Goal: Task Accomplishment & Management: Manage account settings

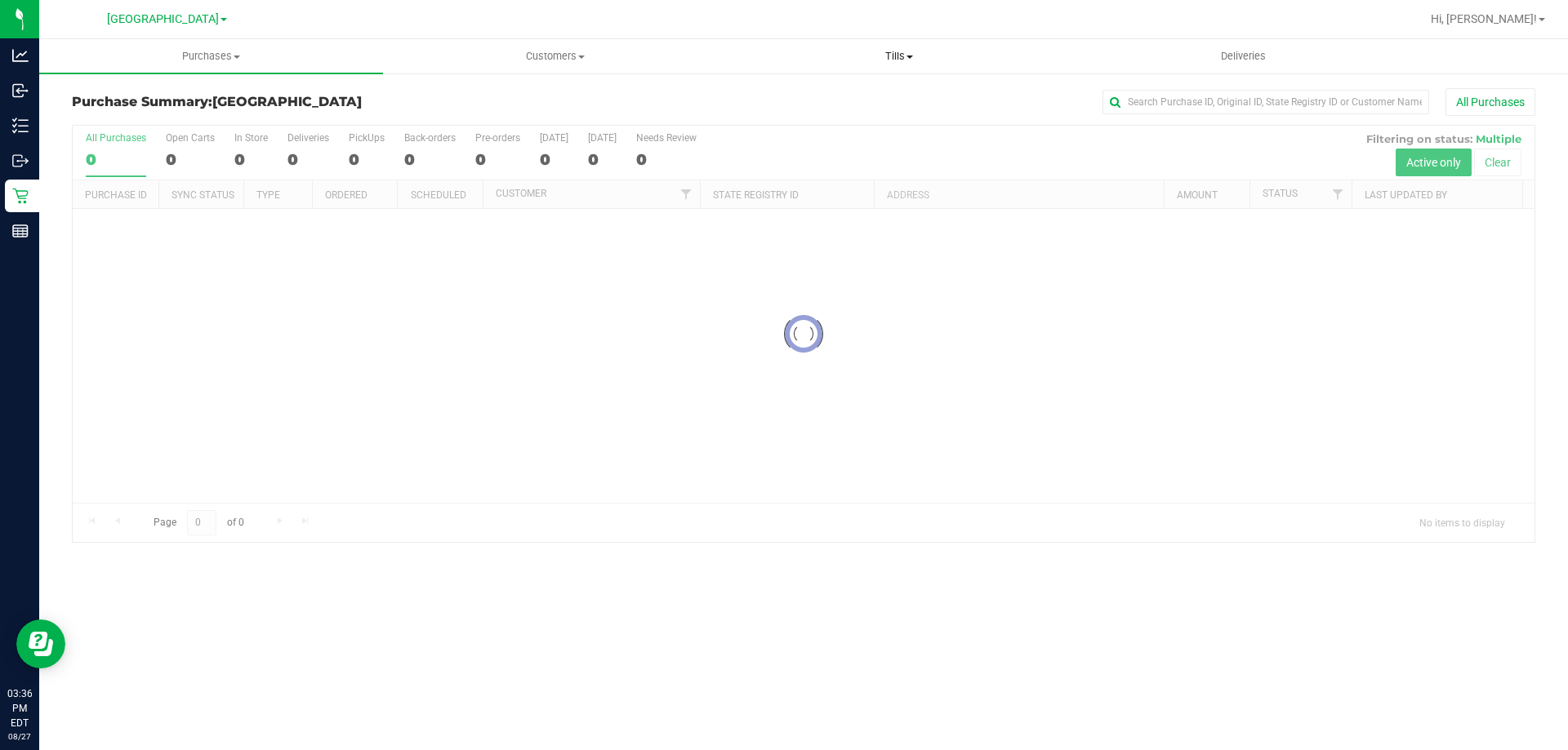
click at [902, 55] on span "Tills" at bounding box center [899, 56] width 342 height 15
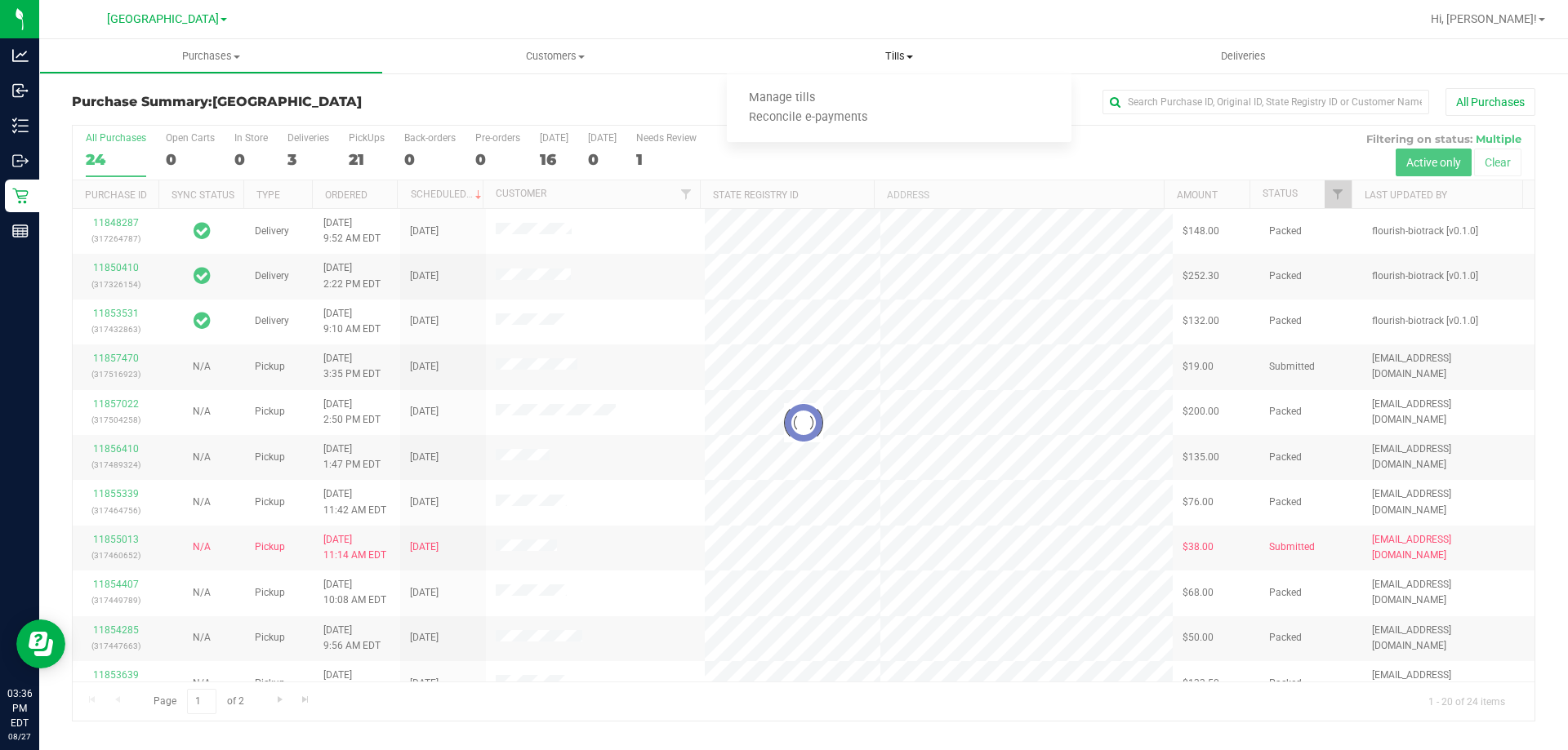
click at [788, 102] on span "Manage tills" at bounding box center [782, 98] width 111 height 14
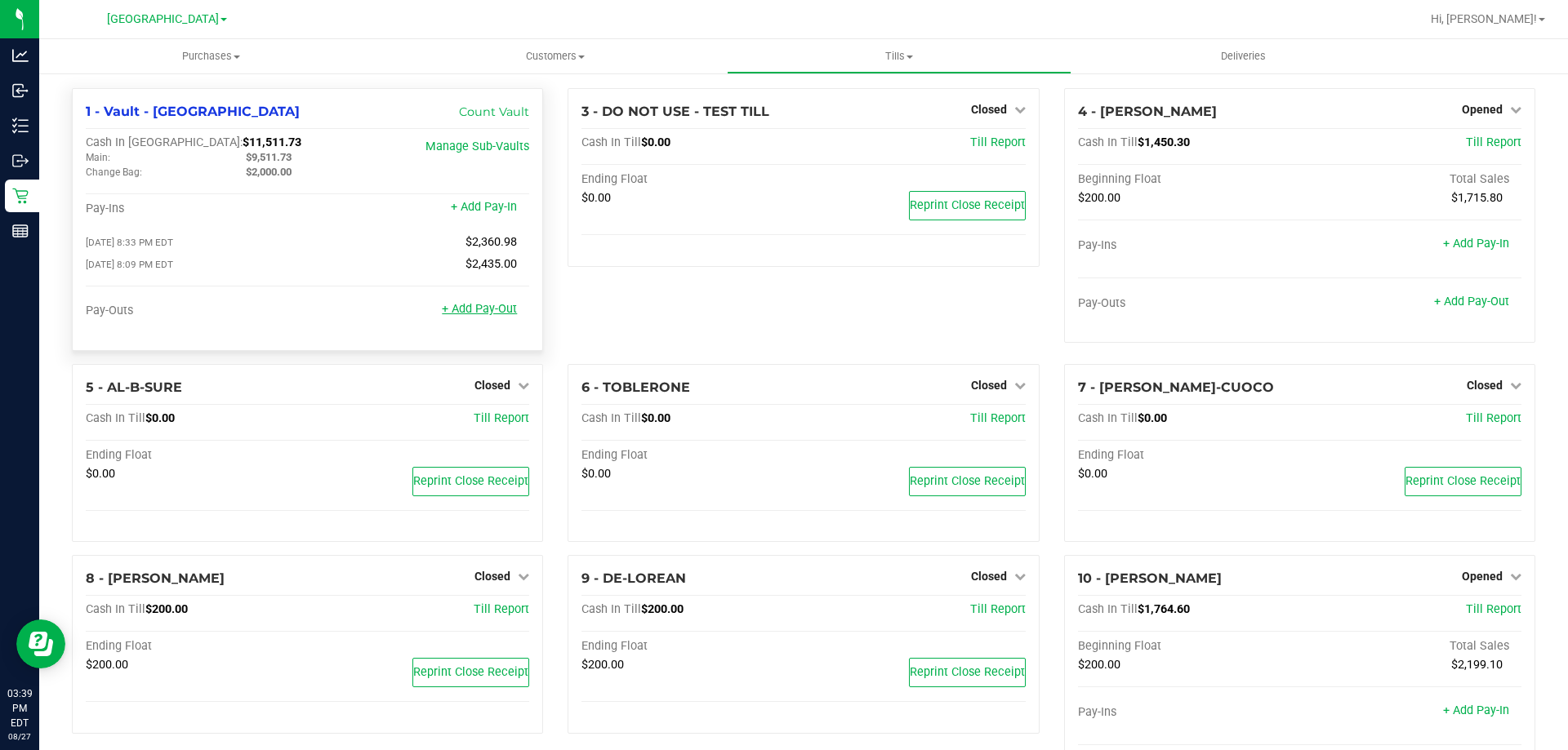
click at [471, 316] on link "+ Add Pay-Out" at bounding box center [479, 309] width 75 height 14
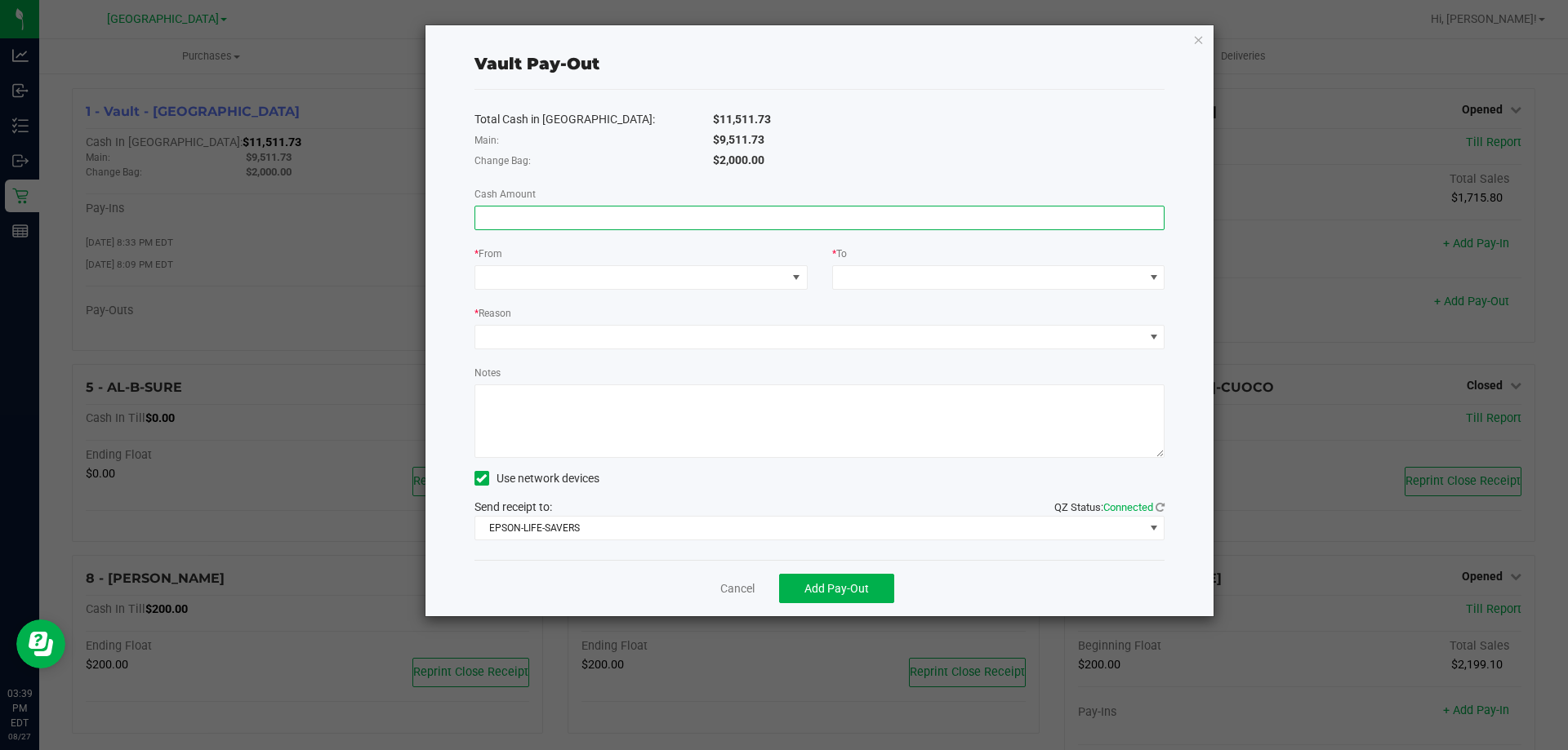
click at [799, 219] on input at bounding box center [820, 217] width 690 height 22
type input "$9,511.73"
click at [732, 274] on span at bounding box center [631, 277] width 311 height 22
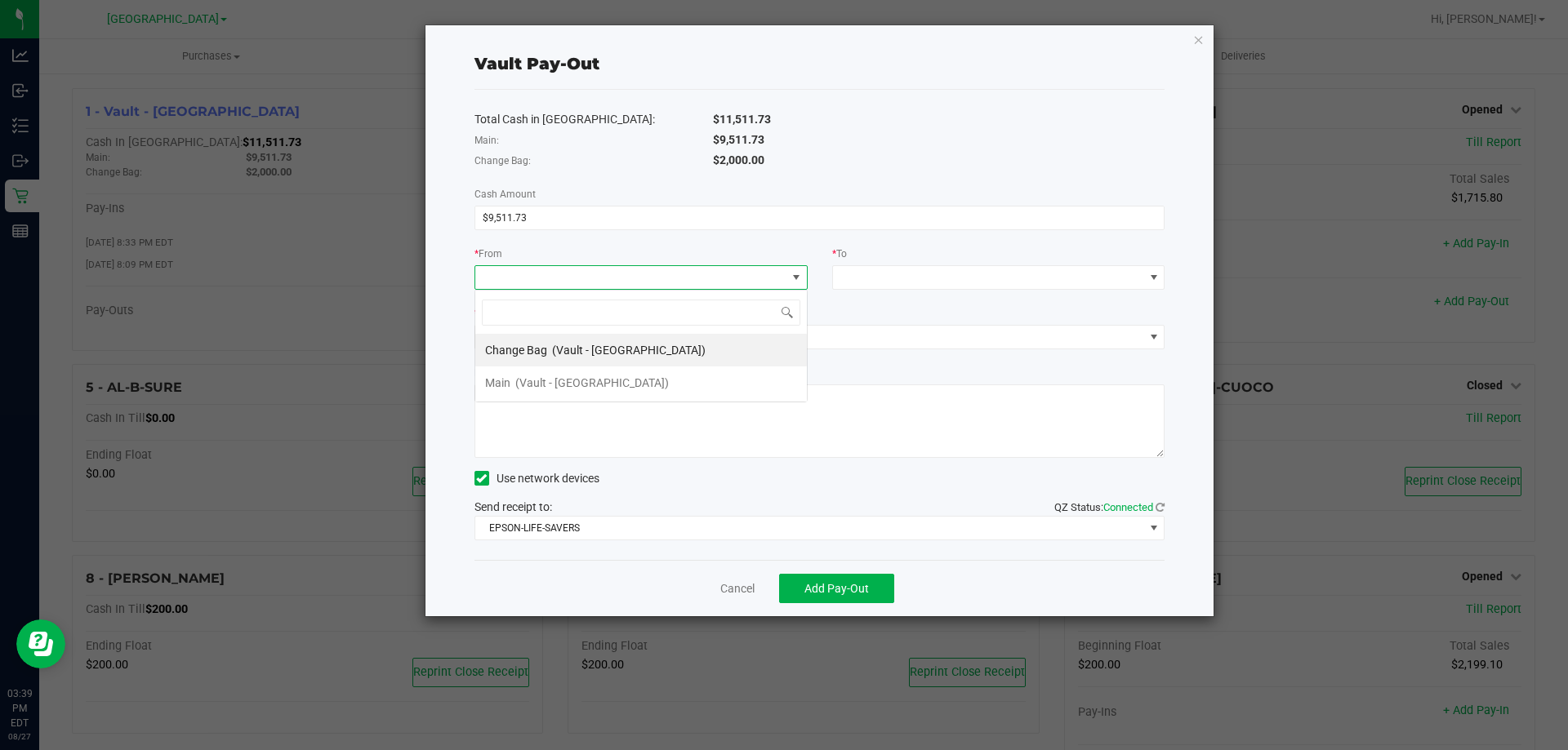
scroll to position [24, 334]
click at [699, 382] on li "Main (Vault - [GEOGRAPHIC_DATA])" at bounding box center [641, 382] width 332 height 32
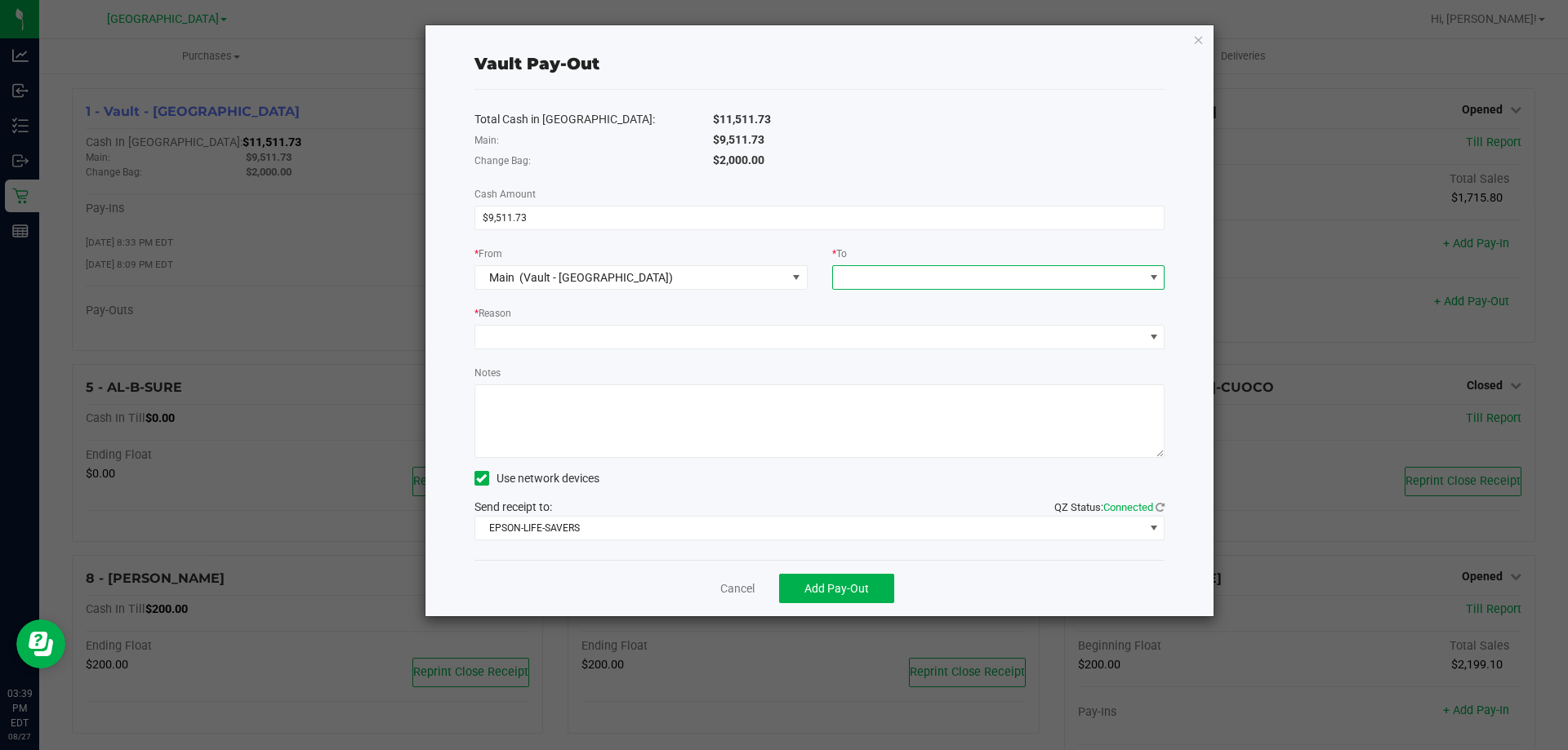
click at [941, 275] on span at bounding box center [988, 277] width 311 height 22
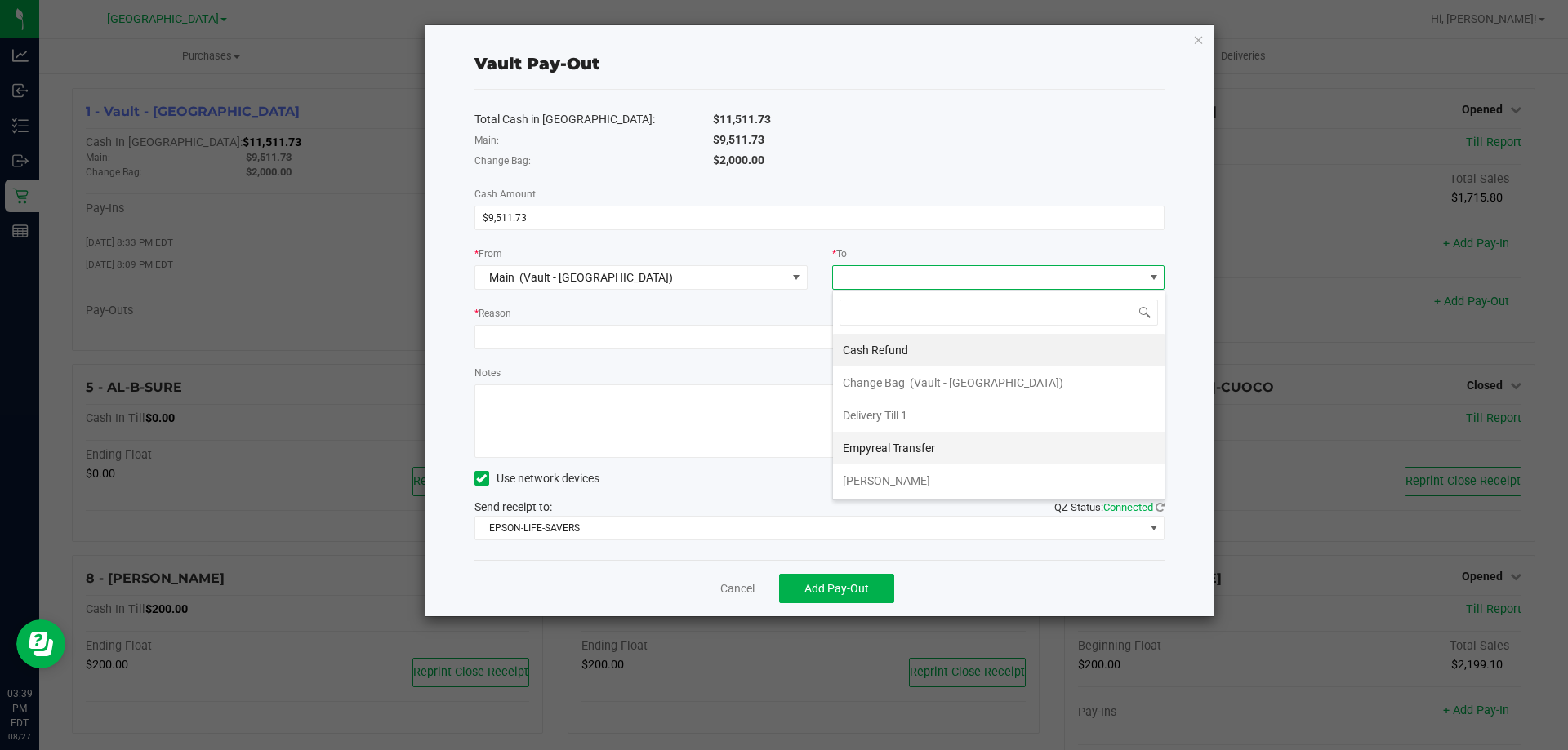
click at [926, 439] on div "Empyreal Transfer" at bounding box center [889, 448] width 95 height 29
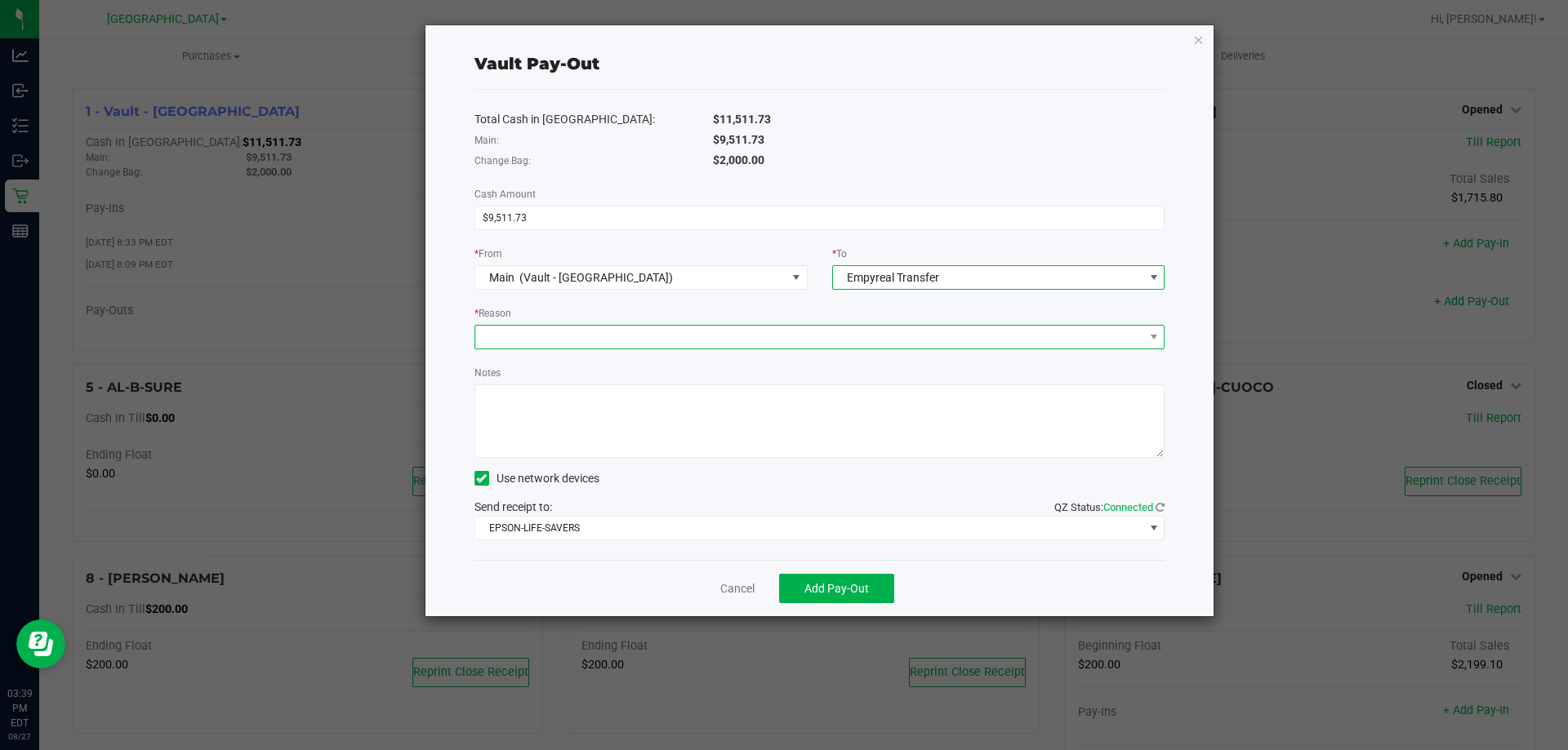
click at [870, 340] on span at bounding box center [810, 336] width 669 height 22
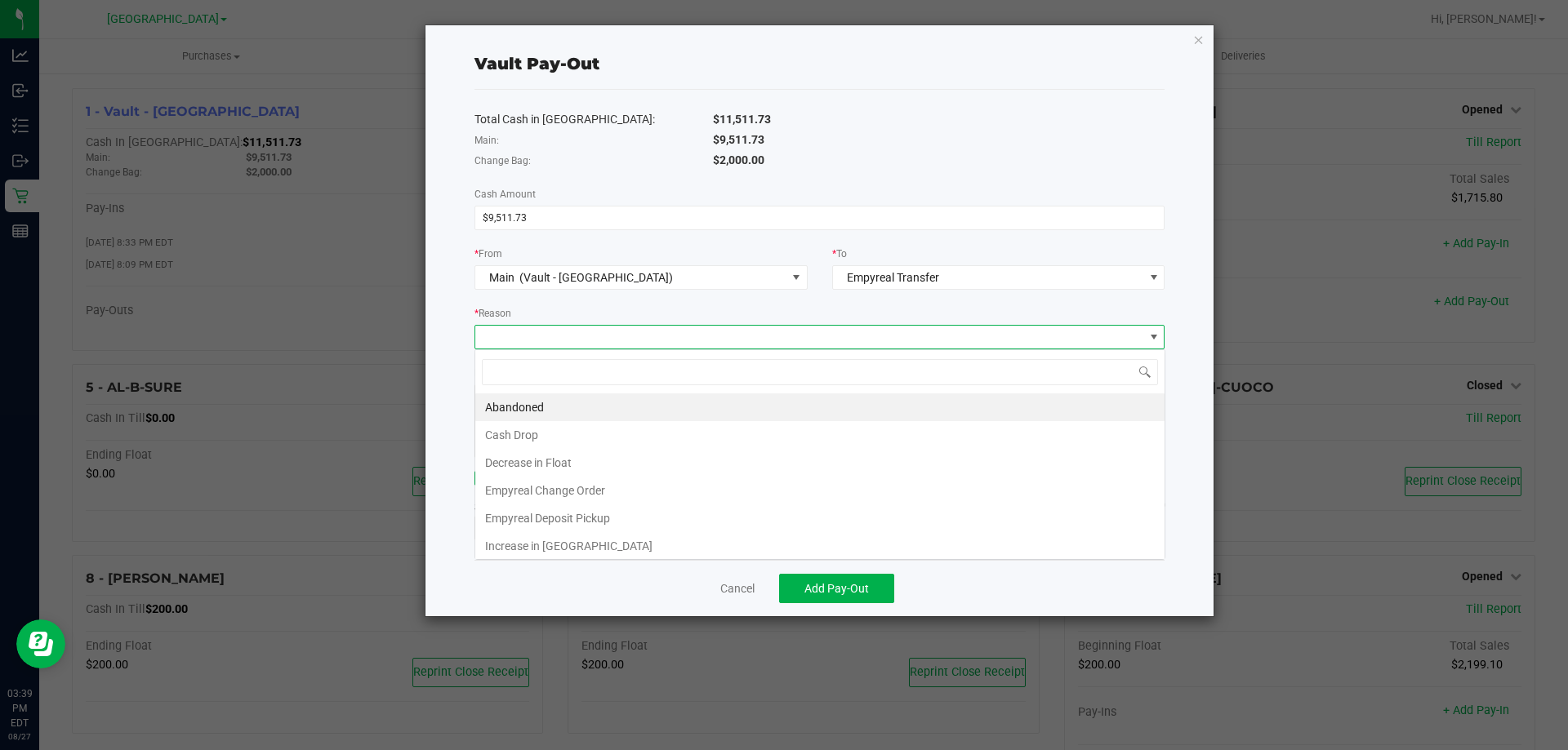
scroll to position [24, 690]
click at [810, 521] on li "Empyreal Deposit Pickup" at bounding box center [820, 518] width 690 height 27
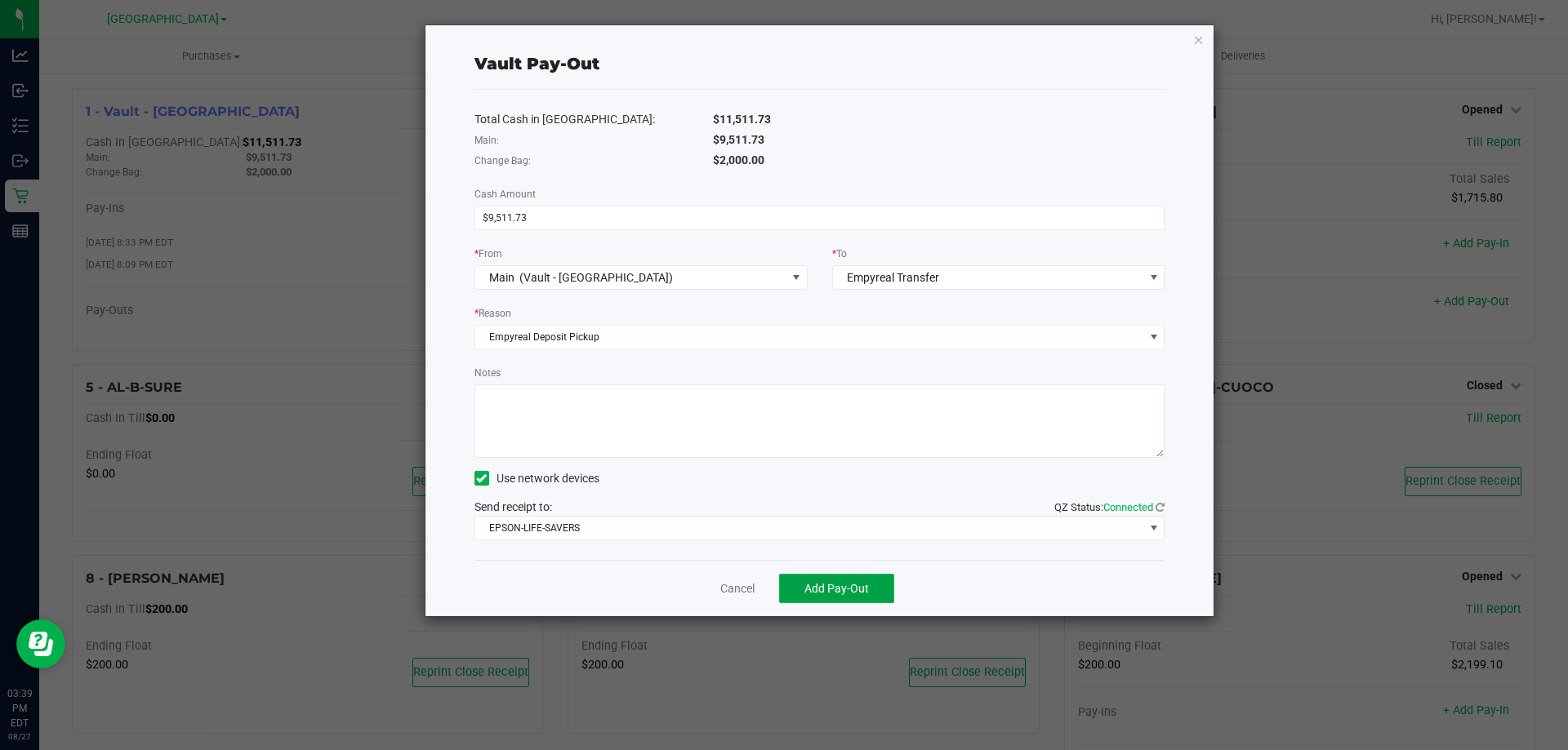
click at [868, 599] on button "Add Pay-Out" at bounding box center [836, 589] width 115 height 29
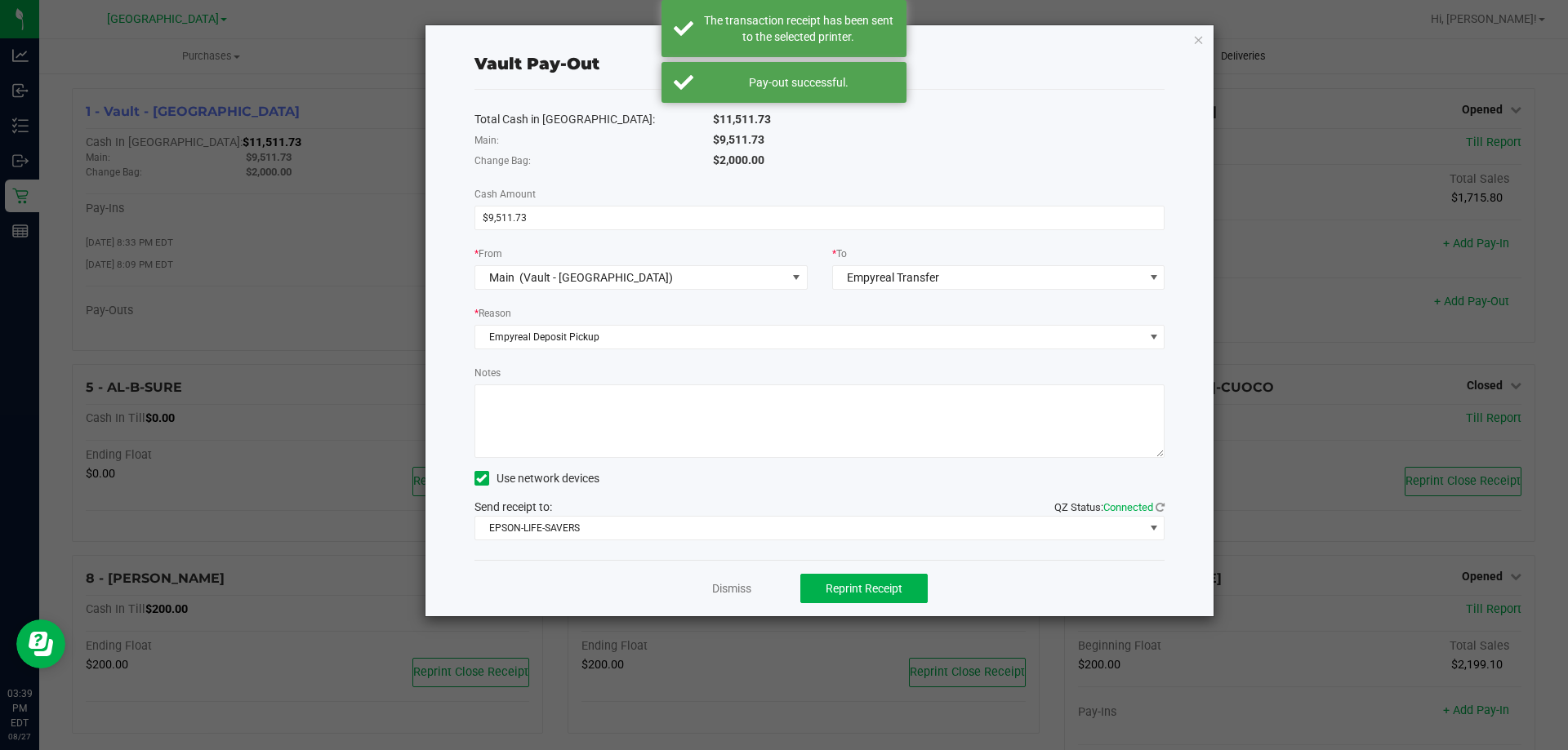
click at [1198, 40] on icon "button" at bounding box center [1199, 39] width 12 height 20
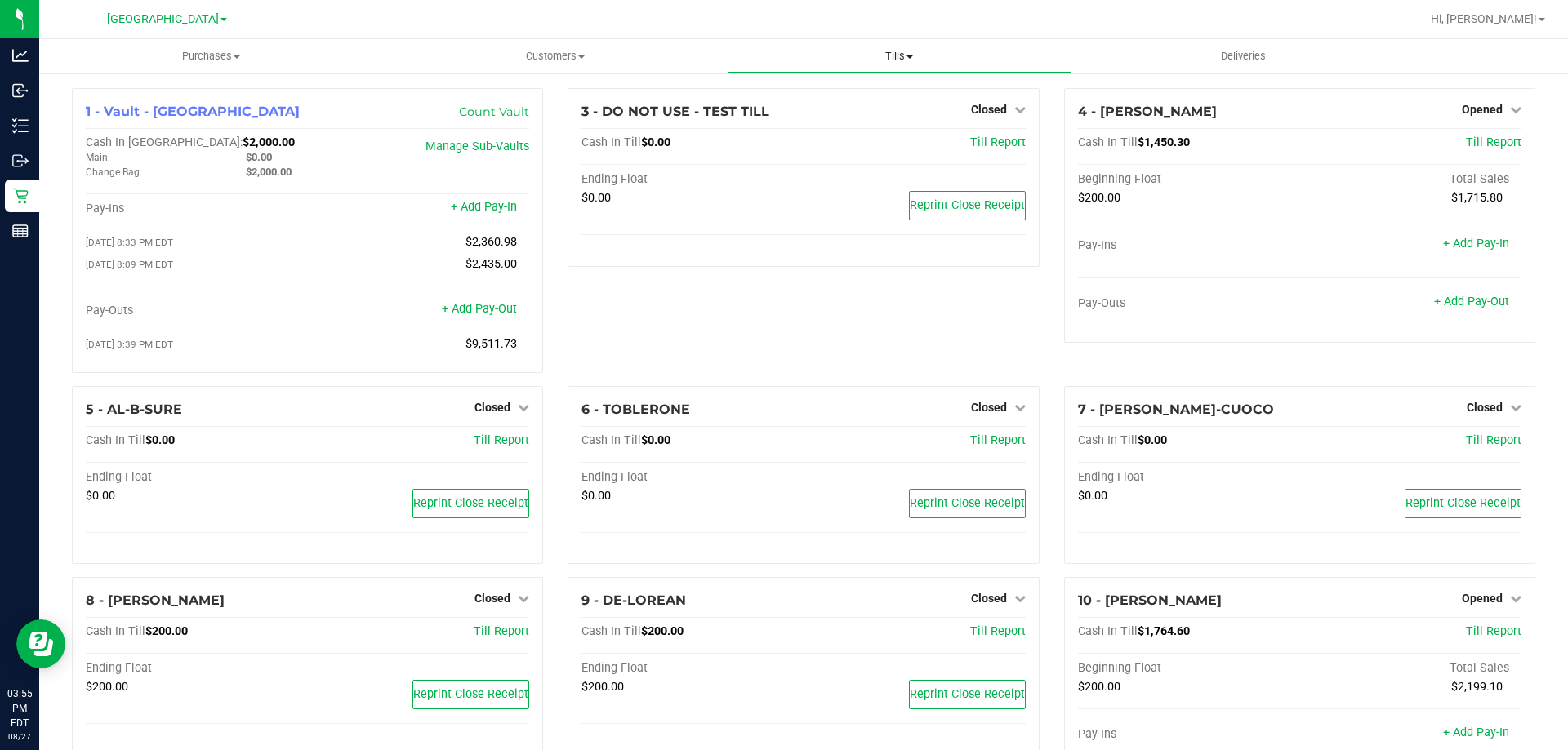
click at [899, 46] on uib-tab-heading "Tills Manage tills Reconcile e-payments" at bounding box center [899, 56] width 342 height 32
click at [797, 96] on span "Manage tills" at bounding box center [782, 98] width 111 height 14
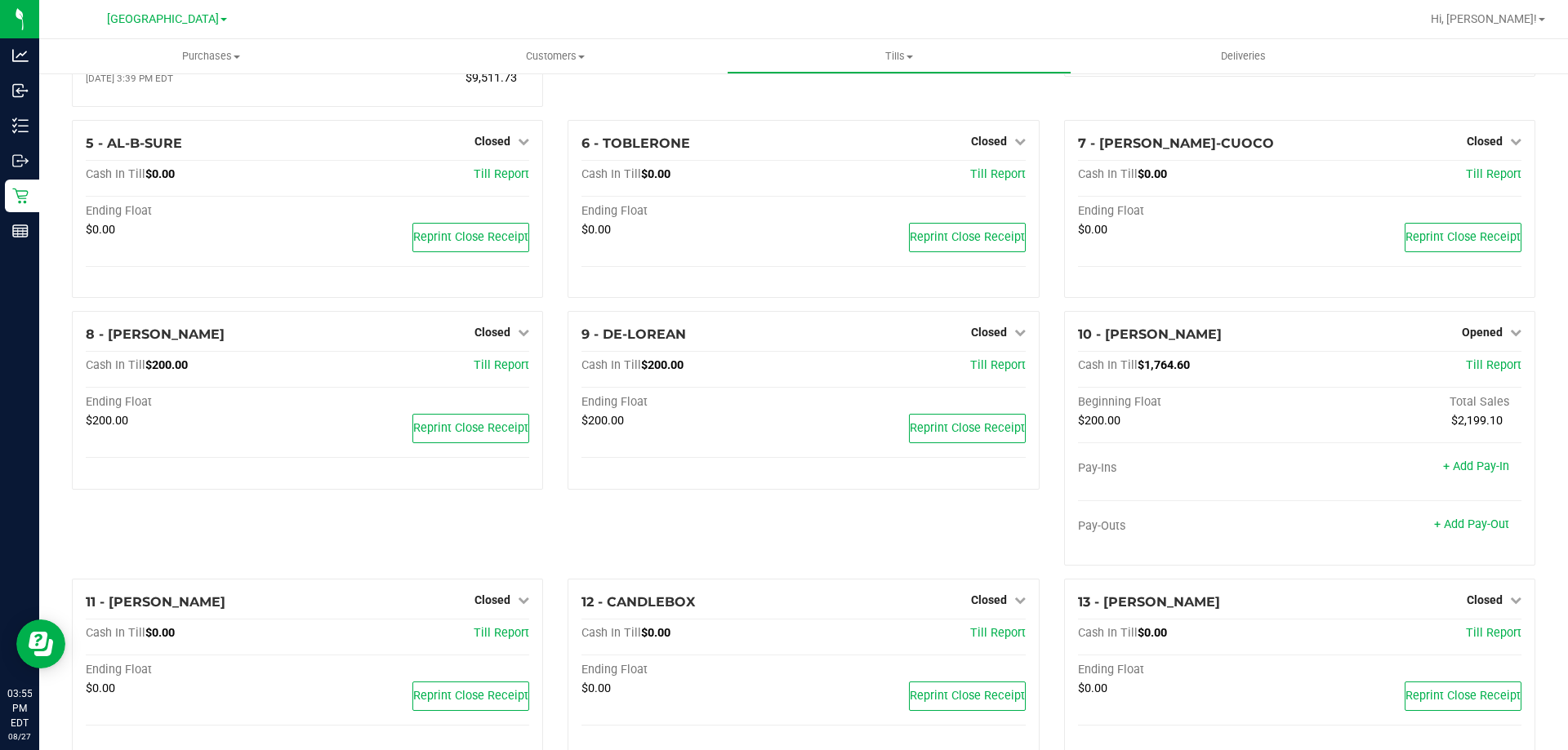
scroll to position [957, 0]
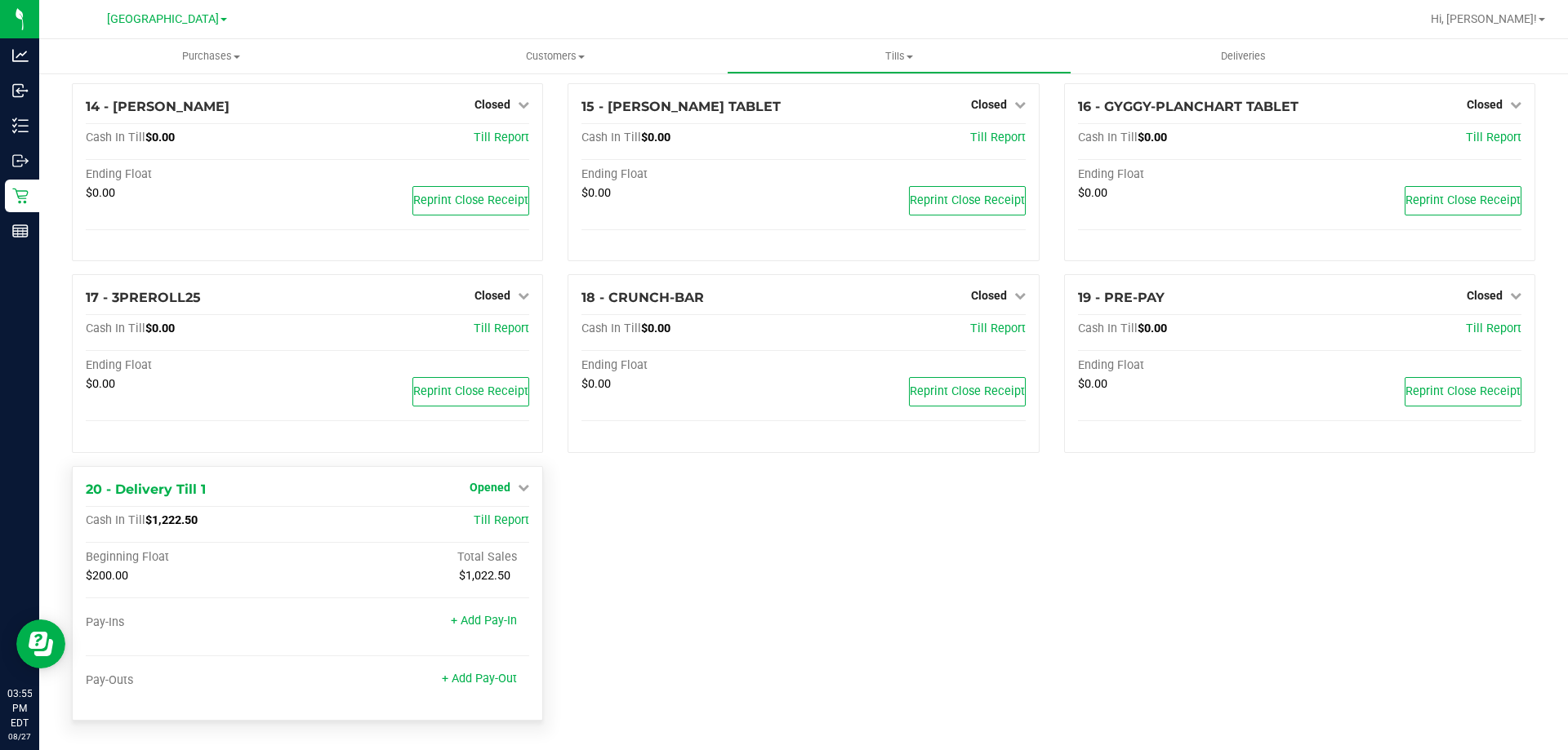
click at [512, 490] on link "Opened" at bounding box center [499, 487] width 60 height 13
click at [503, 526] on link "Close Till" at bounding box center [492, 520] width 44 height 13
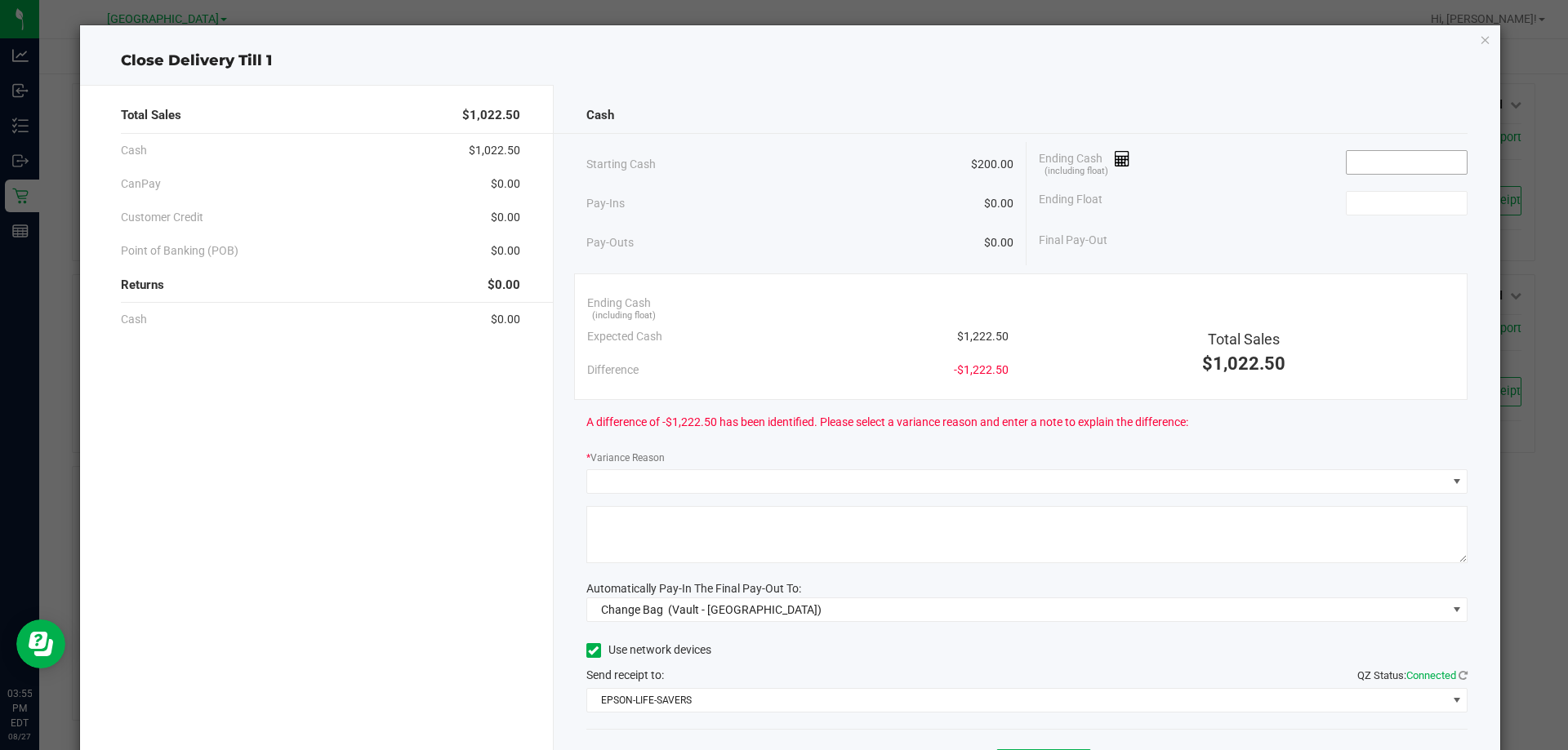
click at [1406, 163] on input at bounding box center [1407, 161] width 120 height 22
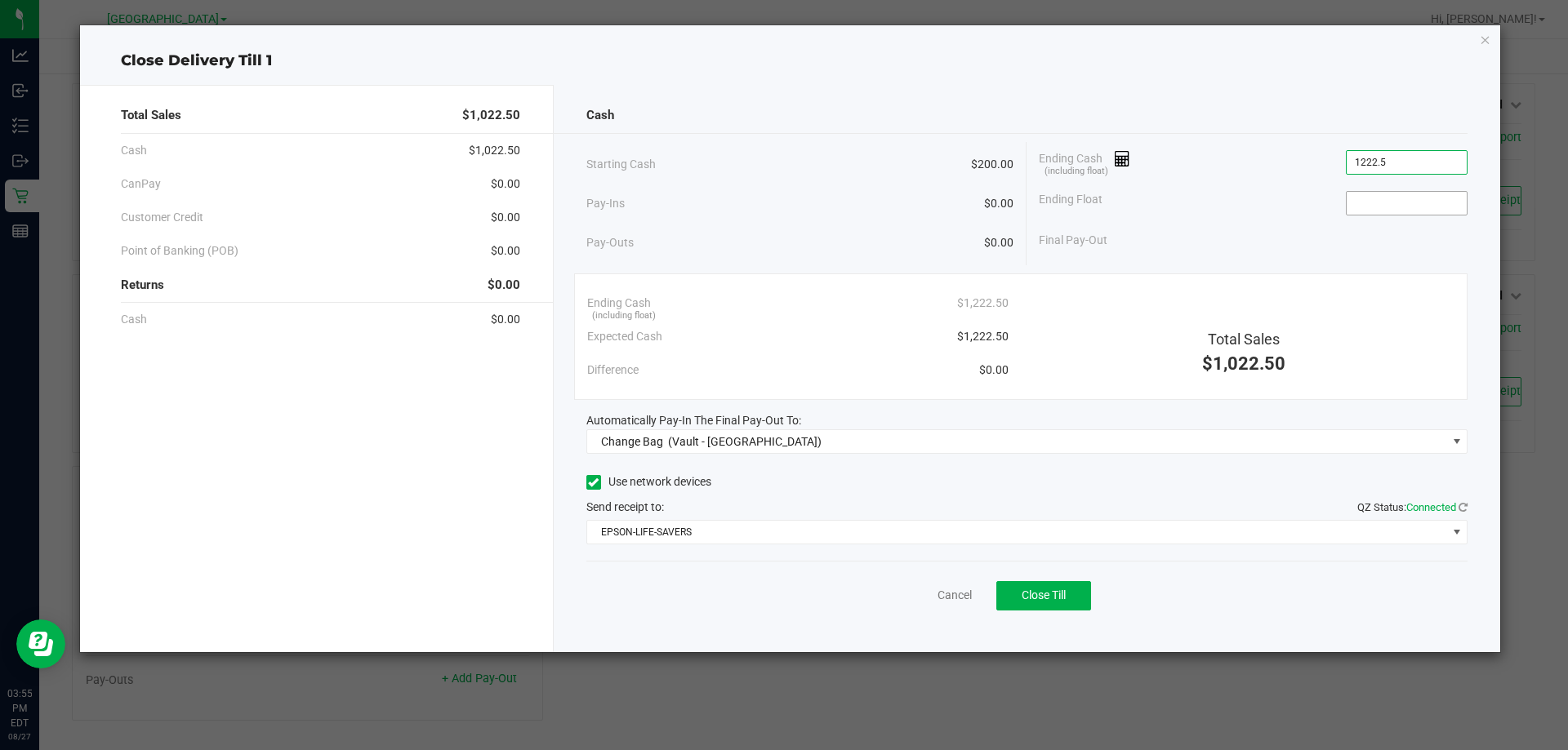
click at [1385, 202] on input at bounding box center [1407, 202] width 120 height 22
type input "$1,222.50"
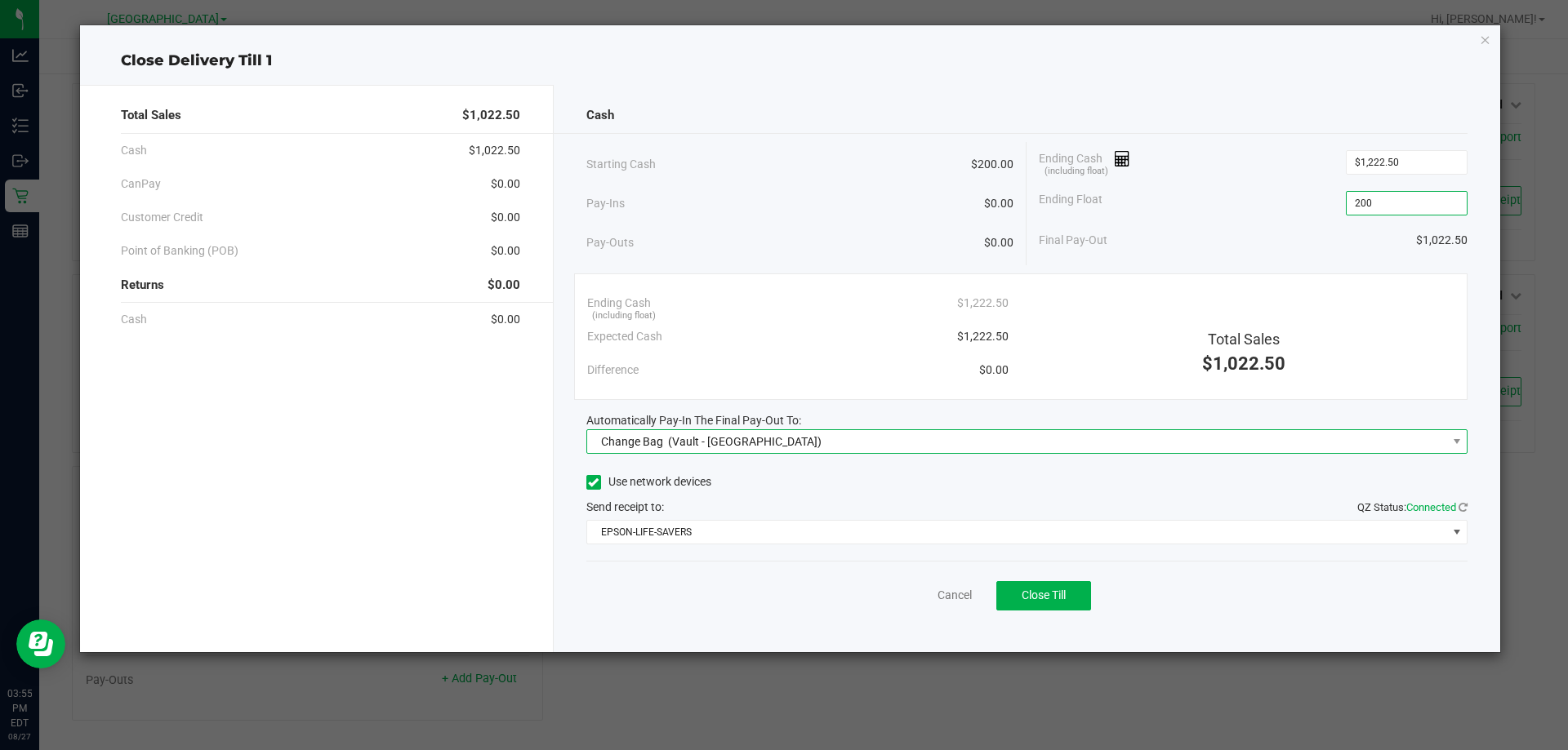
click at [795, 446] on span "Change Bag (Vault - [GEOGRAPHIC_DATA])" at bounding box center [1016, 441] width 860 height 22
type input "$200.00"
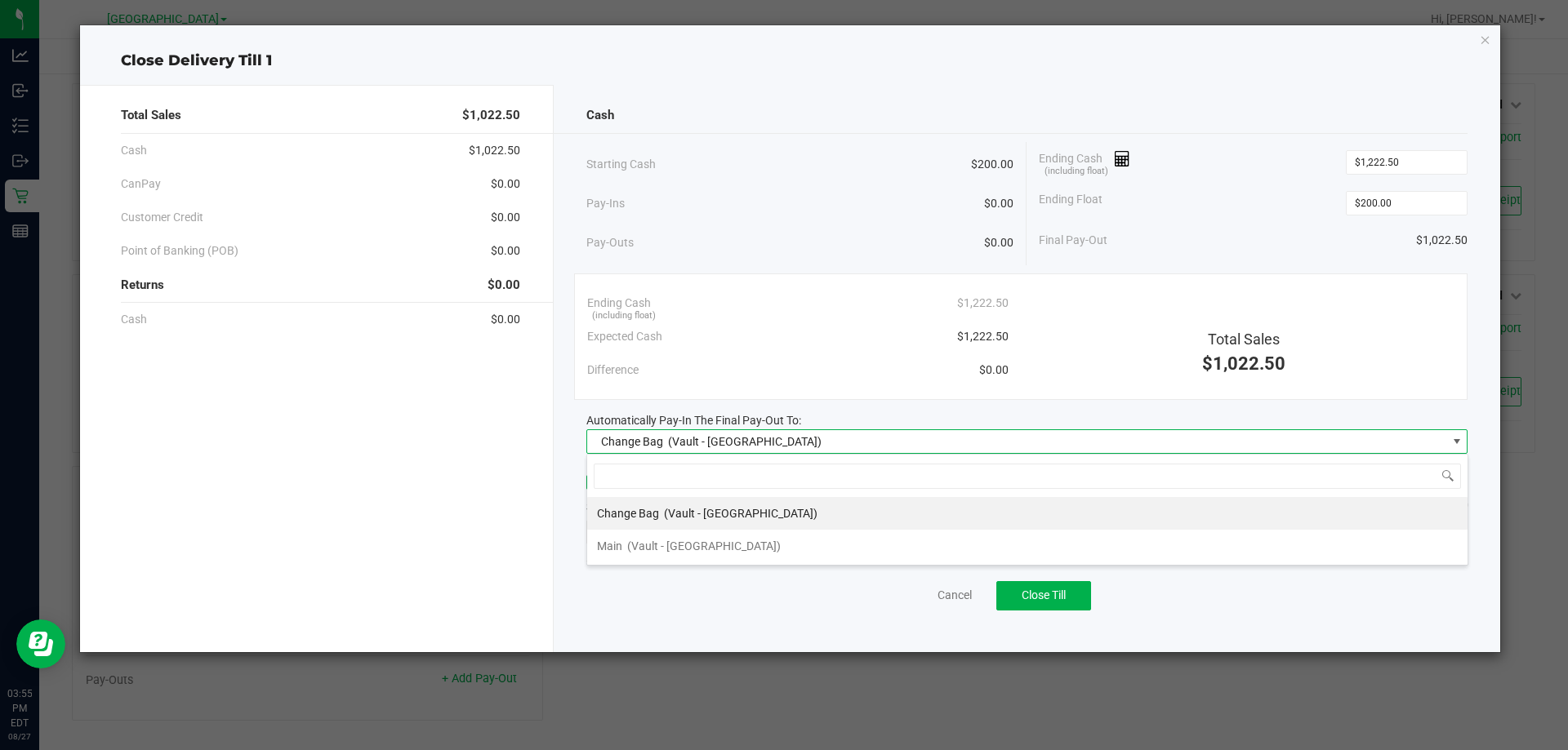
scroll to position [24, 881]
click at [685, 545] on span "(Vault - [GEOGRAPHIC_DATA])" at bounding box center [703, 546] width 154 height 13
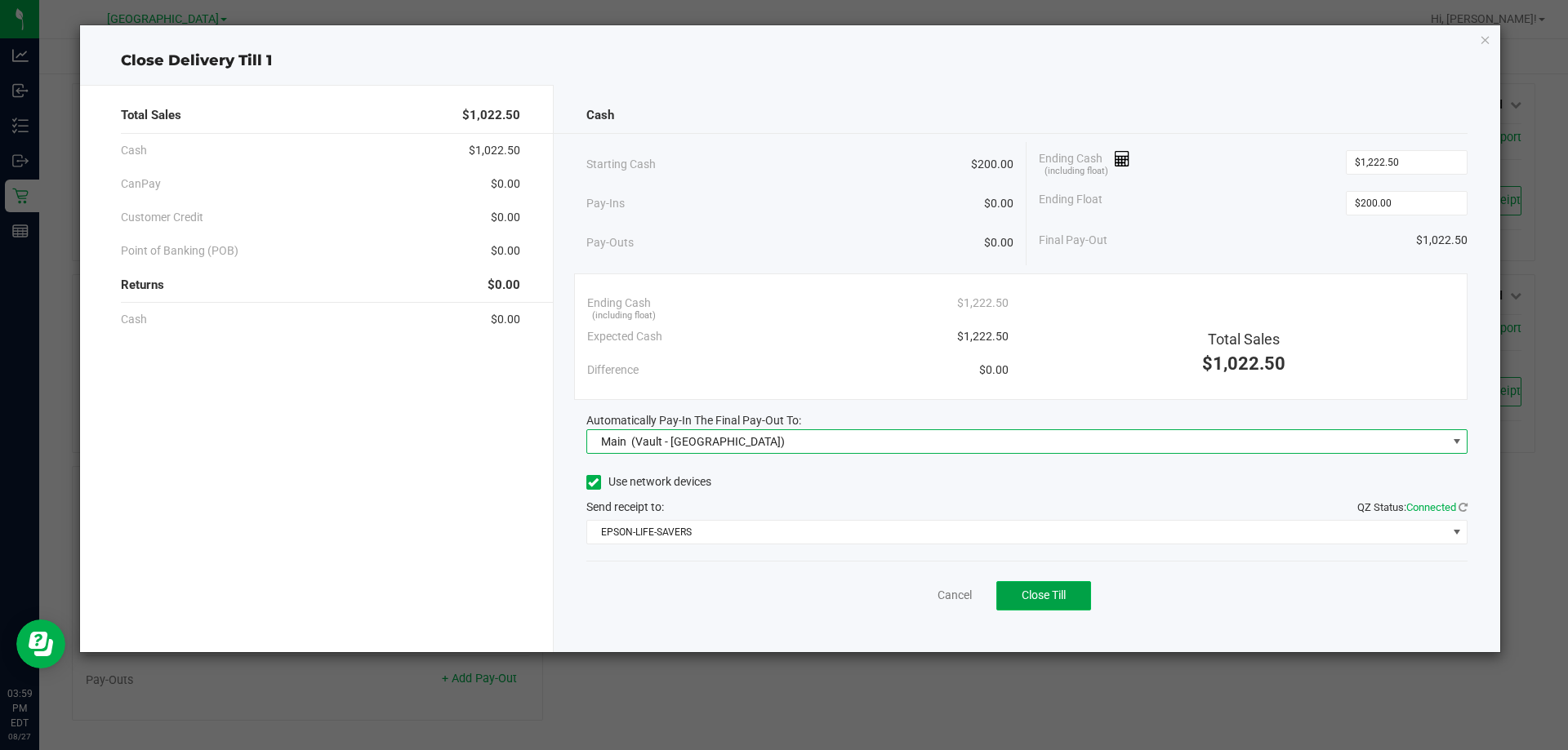
click at [1025, 607] on button "Close Till" at bounding box center [1043, 596] width 95 height 29
